Goal: Find specific fact

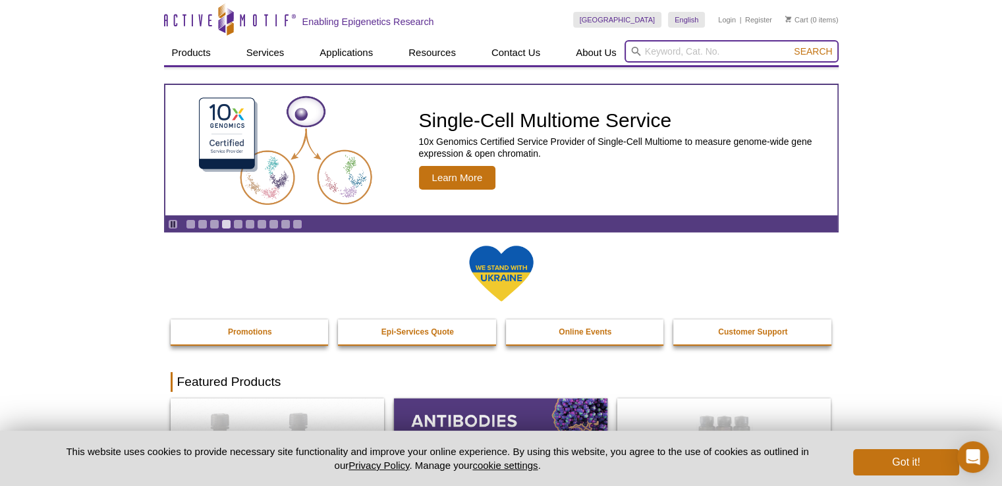
click at [651, 48] on input "search" at bounding box center [732, 51] width 214 height 22
paste input "81389"
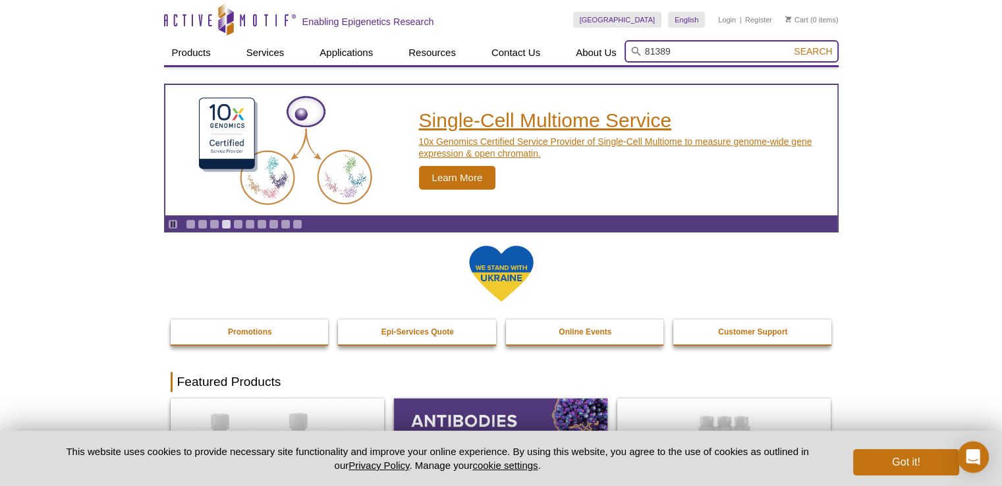
type input "81389"
click at [790, 45] on button "Search" at bounding box center [813, 51] width 46 height 12
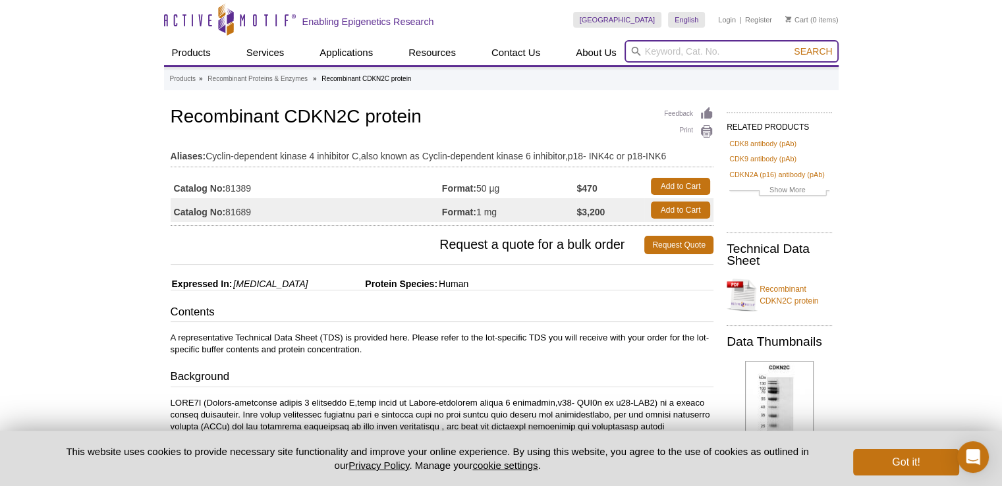
click at [667, 47] on input "search" at bounding box center [732, 51] width 214 height 22
paste input "81390"
type input "81390"
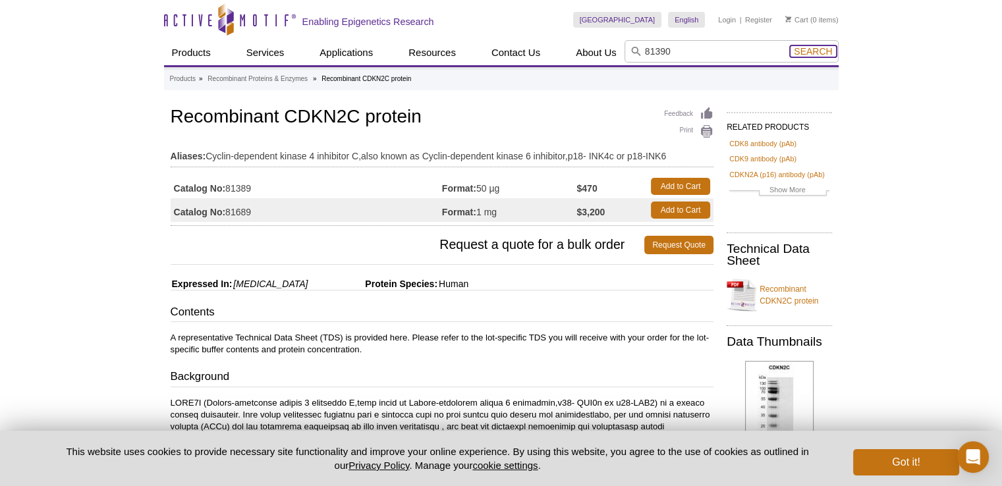
click at [812, 51] on span "Search" at bounding box center [813, 51] width 38 height 11
